Goal: Information Seeking & Learning: Find specific fact

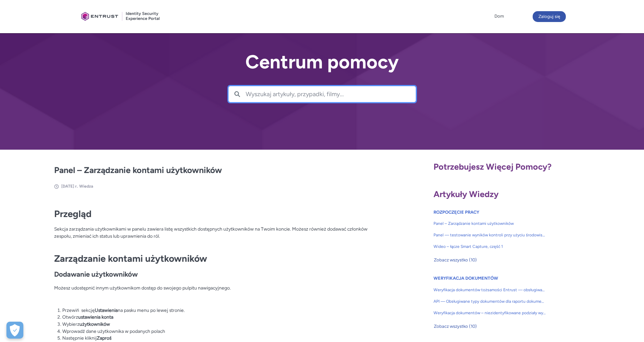
click at [326, 93] on input "Wyszukaj artykuły, przypadki, filmy..." at bounding box center [331, 94] width 170 height 16
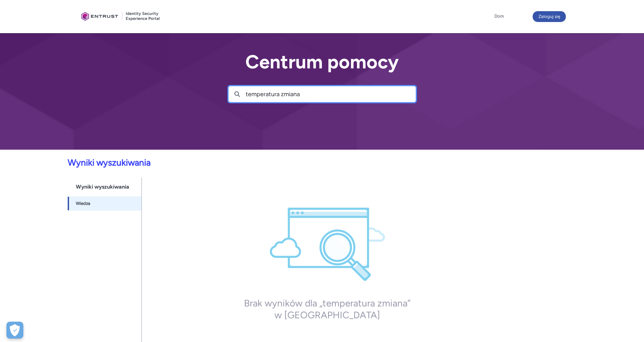
drag, startPoint x: 316, startPoint y: 95, endPoint x: 230, endPoint y: 100, distance: 86.1
click at [230, 100] on div "Szukaj temperatura zmiana" at bounding box center [322, 94] width 188 height 16
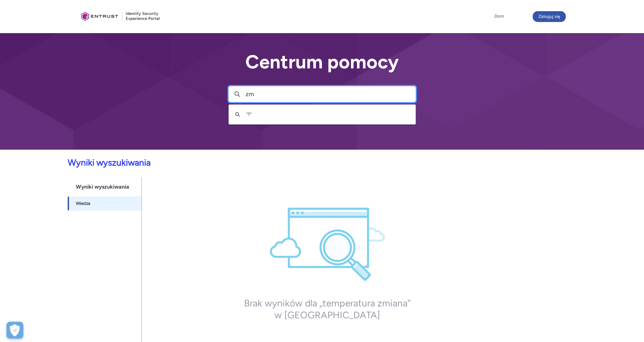
type input "z"
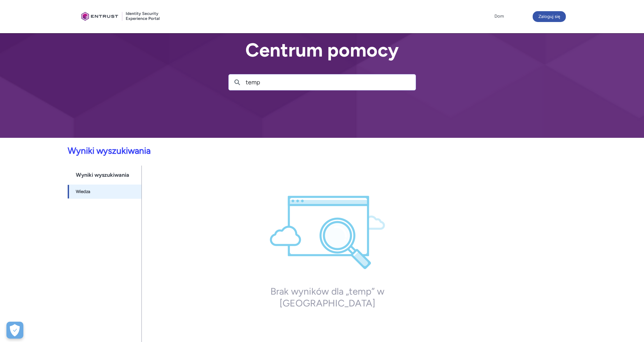
scroll to position [2, 0]
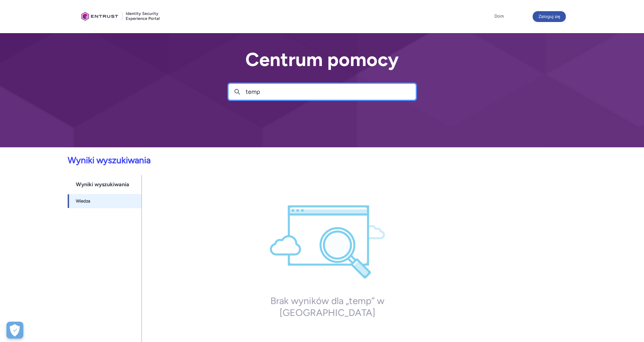
drag, startPoint x: 248, startPoint y: 92, endPoint x: 227, endPoint y: 93, distance: 21.0
click at [227, 93] on div "Centrum pomocy Szukaj temp Szukaj " T "" at bounding box center [322, 73] width 644 height 150
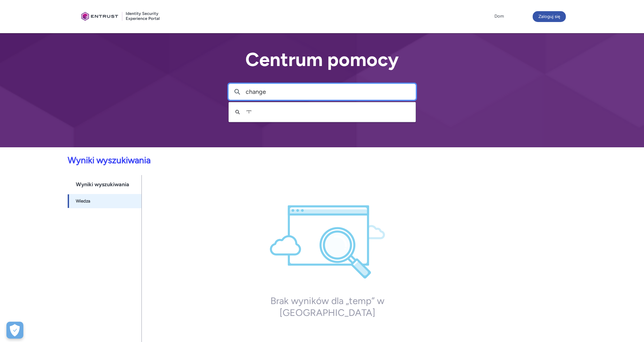
type input "change"
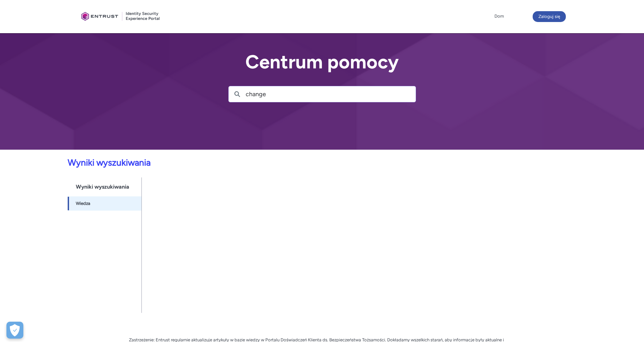
scroll to position [2, 0]
